Goal: Information Seeking & Learning: Learn about a topic

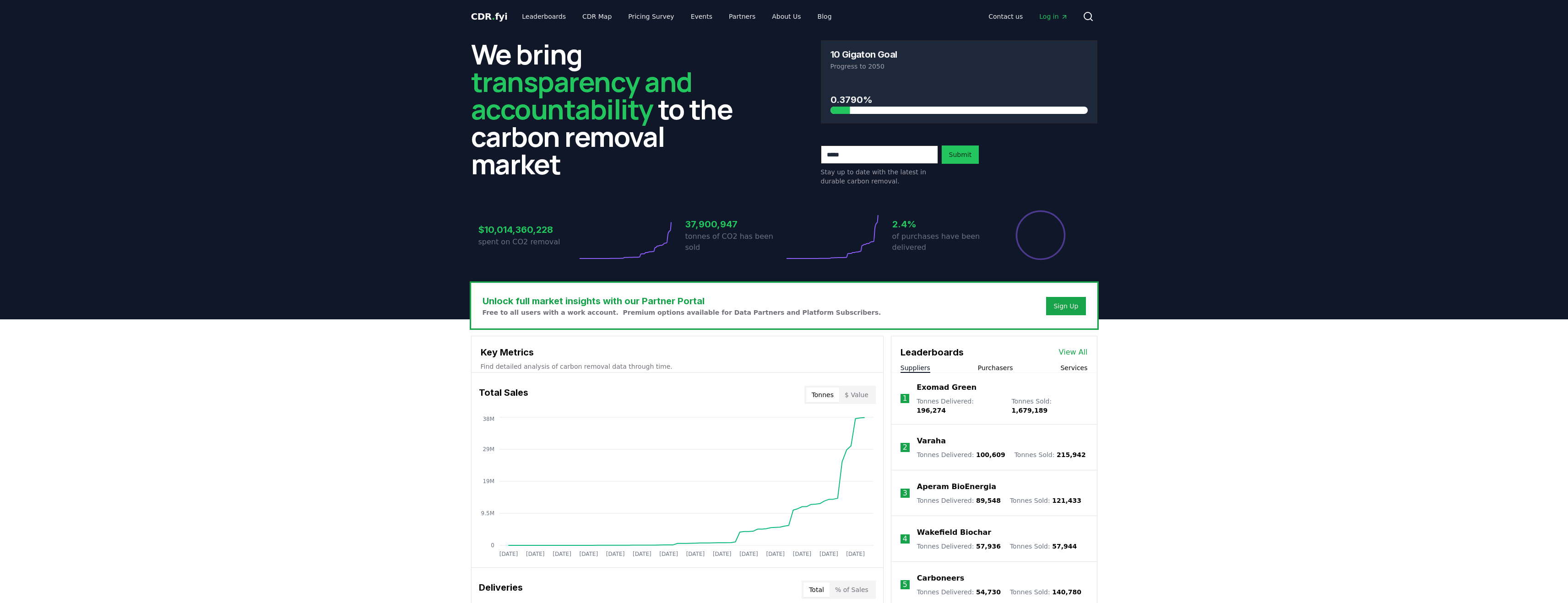
click at [1058, 17] on span "Log in" at bounding box center [1053, 16] width 28 height 9
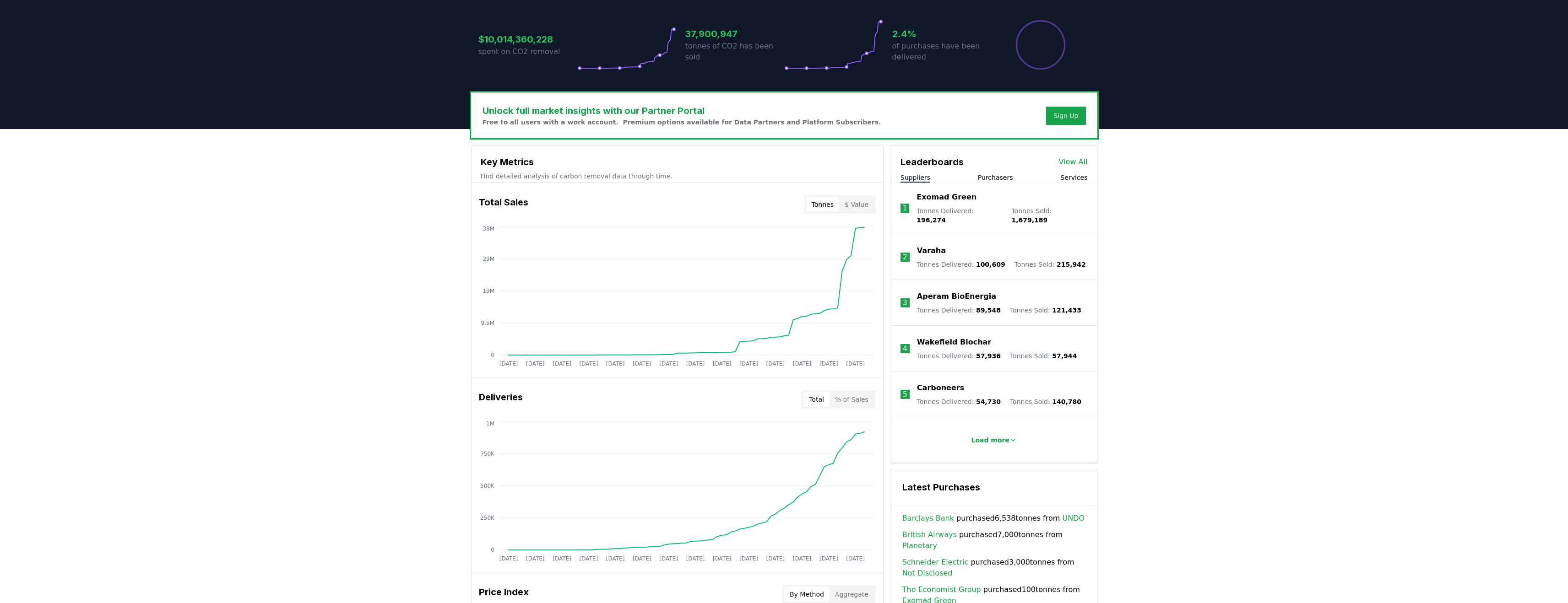
scroll to position [191, 0]
click at [992, 436] on p "Load more" at bounding box center [991, 439] width 39 height 9
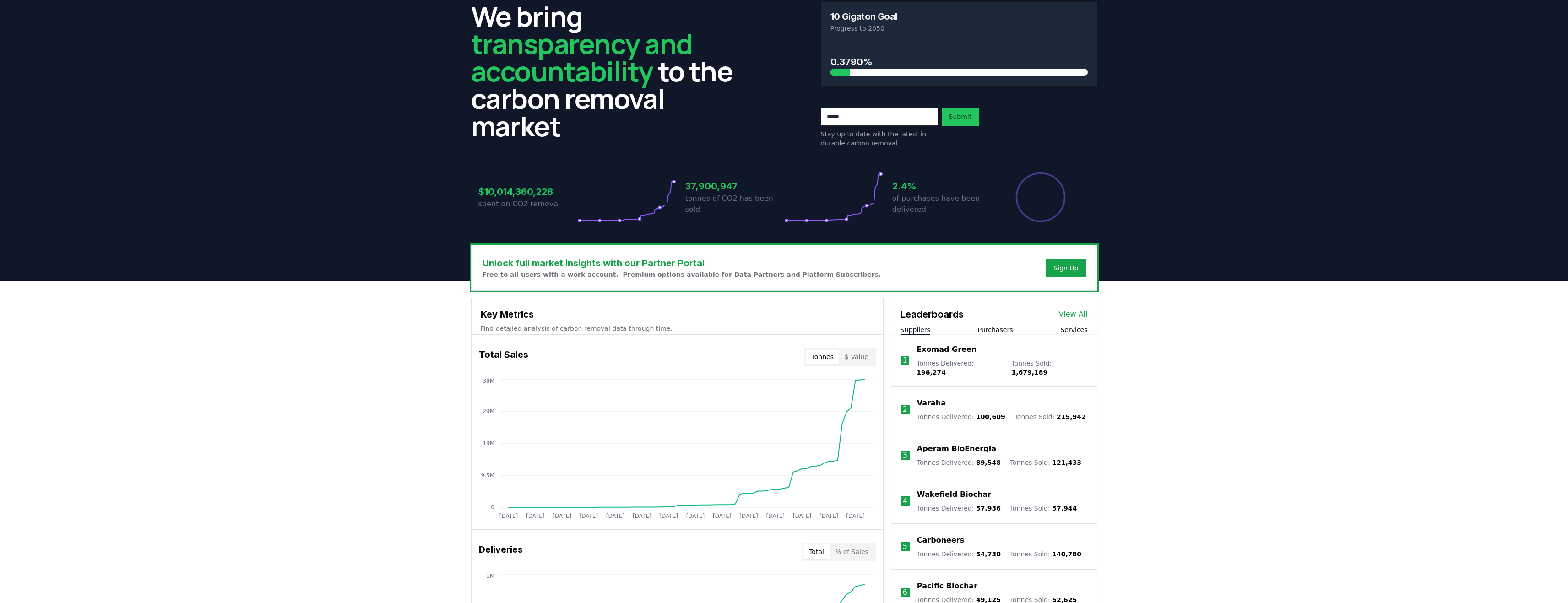
scroll to position [32, 0]
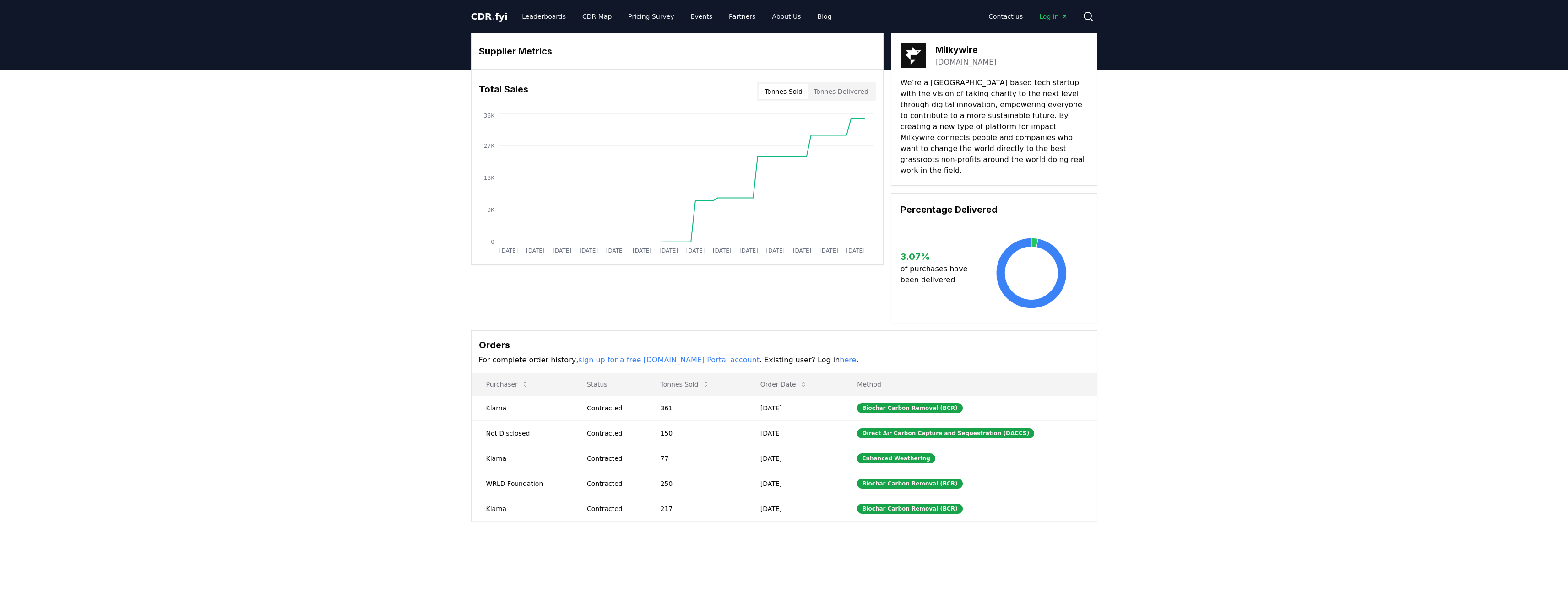
click at [840, 356] on link "here" at bounding box center [848, 360] width 16 height 9
